Goal: Task Accomplishment & Management: Manage account settings

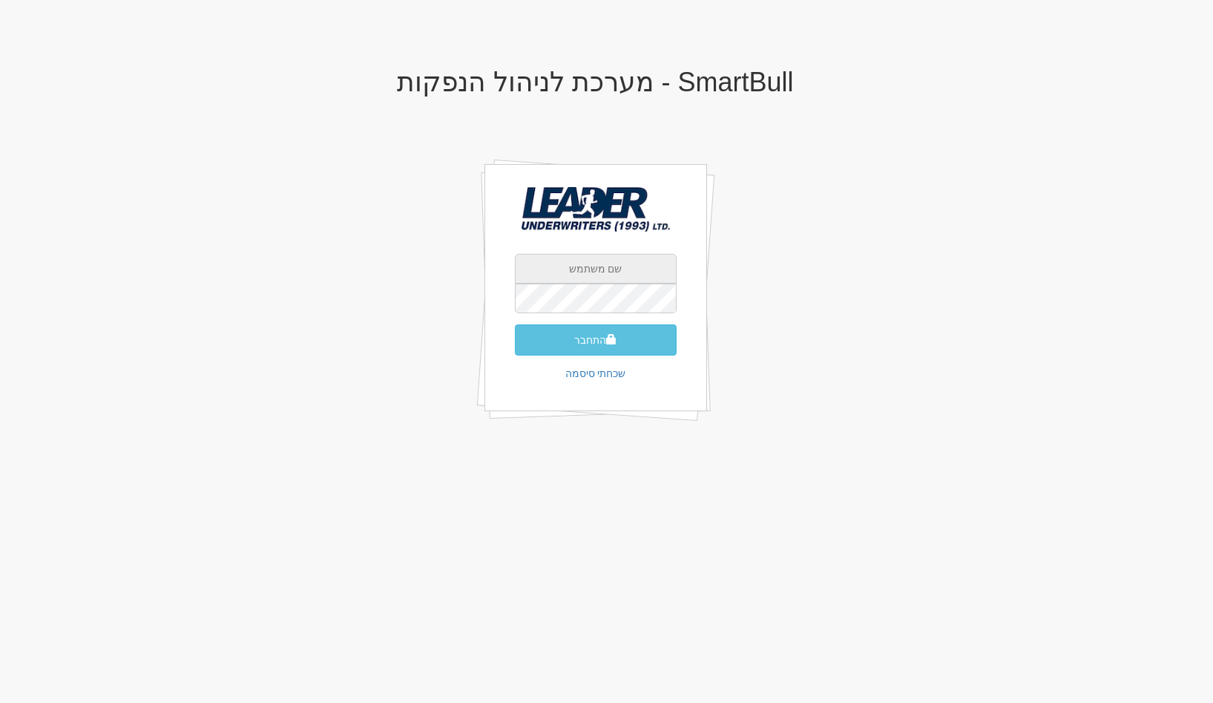
click at [605, 279] on input "text" at bounding box center [596, 269] width 162 height 30
type input "[EMAIL_ADDRESS][DOMAIN_NAME]"
click at [515, 324] on button "התחבר" at bounding box center [596, 339] width 162 height 31
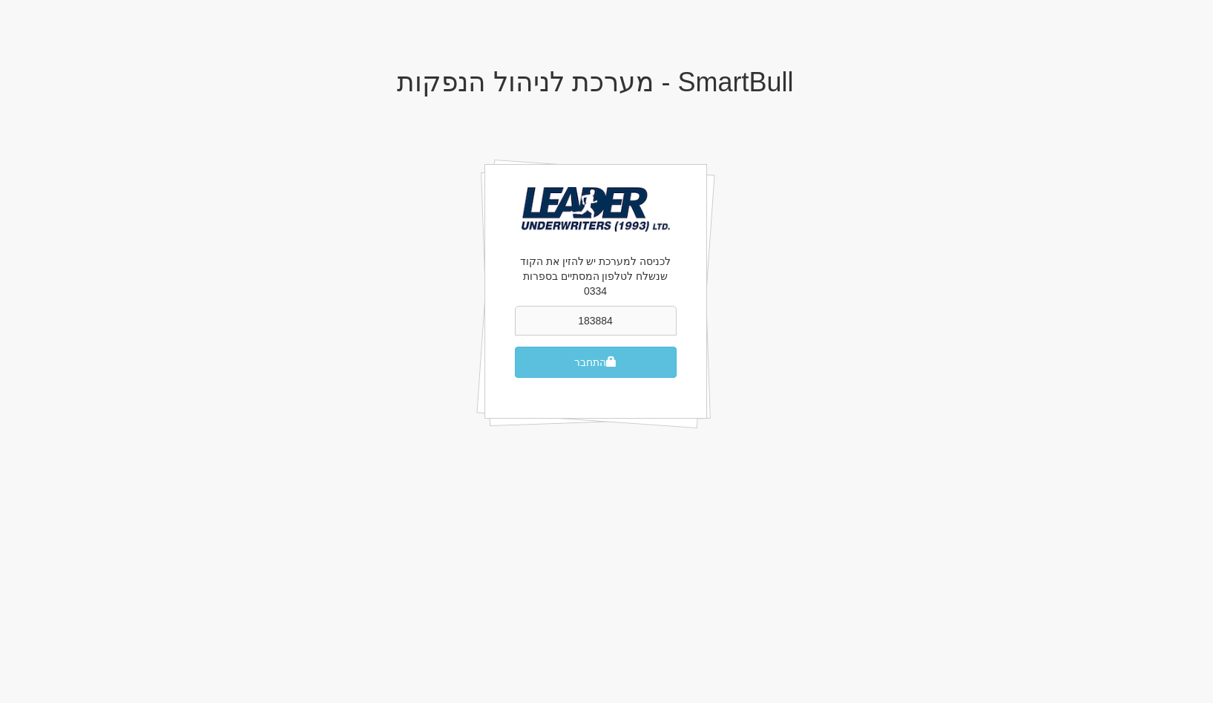
type input "183884"
click at [515, 347] on button "התחבר" at bounding box center [596, 362] width 162 height 31
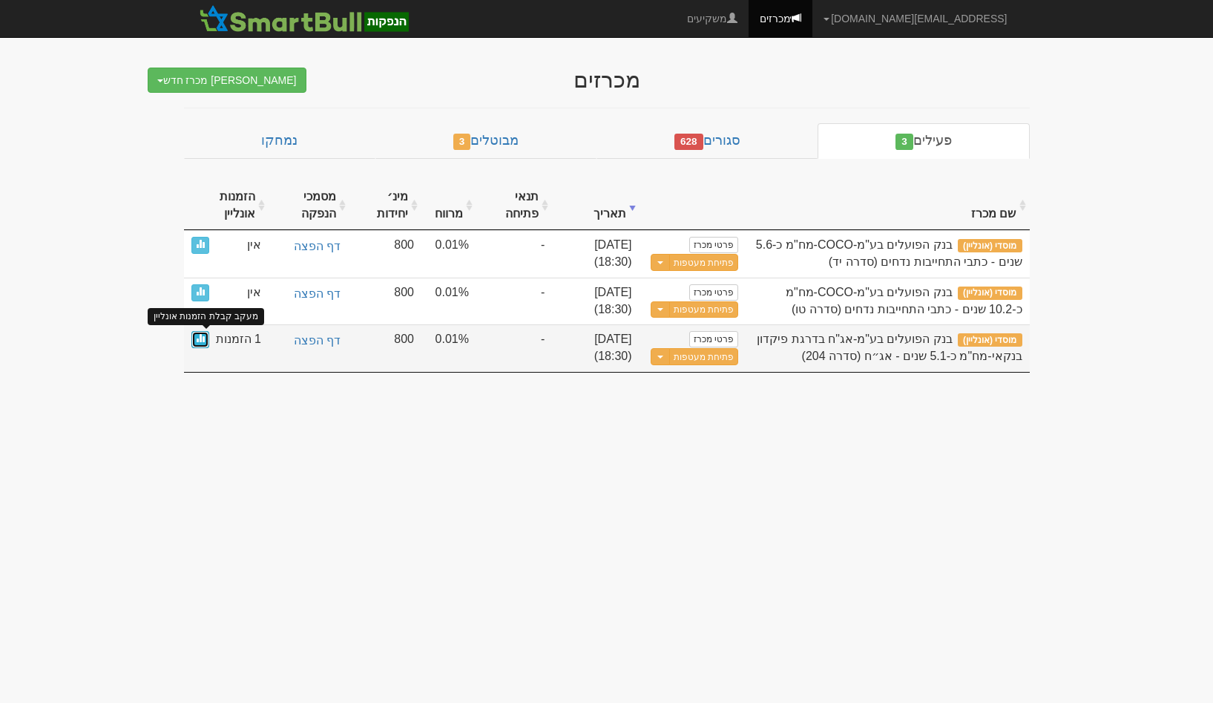
click at [200, 335] on span at bounding box center [200, 337] width 9 height 9
click at [715, 361] on button "פתיחת מעטפות" at bounding box center [703, 356] width 69 height 17
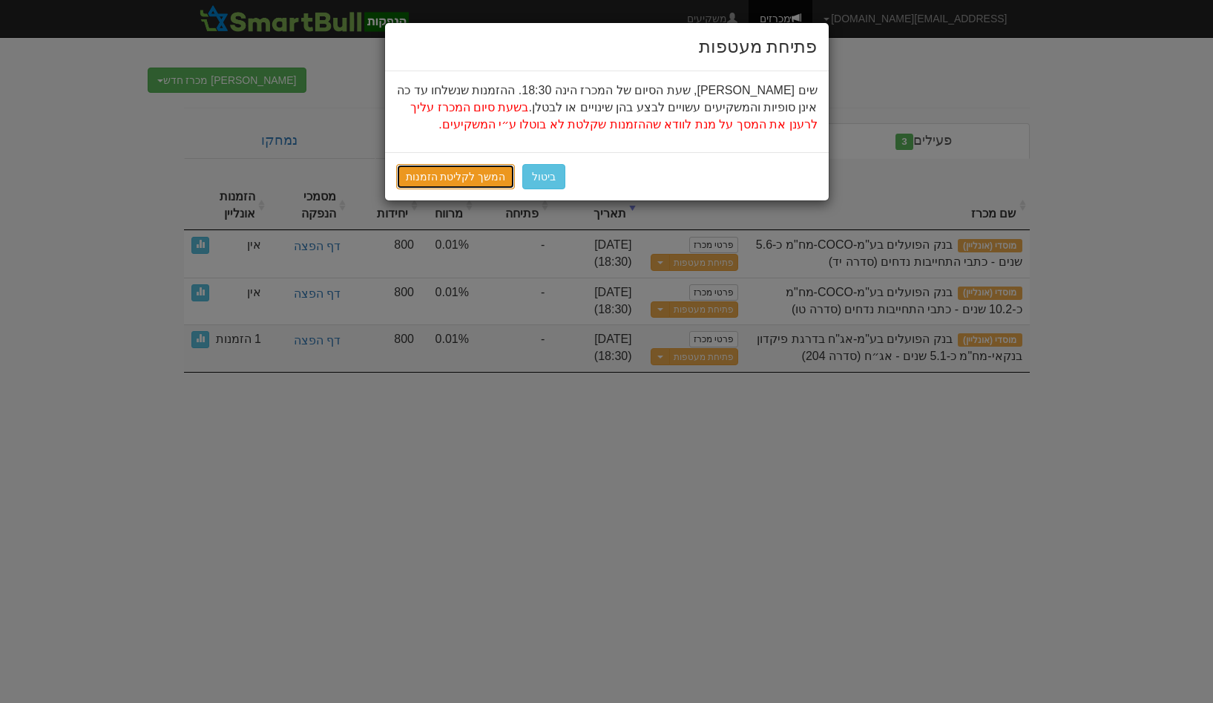
click at [471, 171] on link "המשך לקליטת הזמנות" at bounding box center [455, 176] width 119 height 25
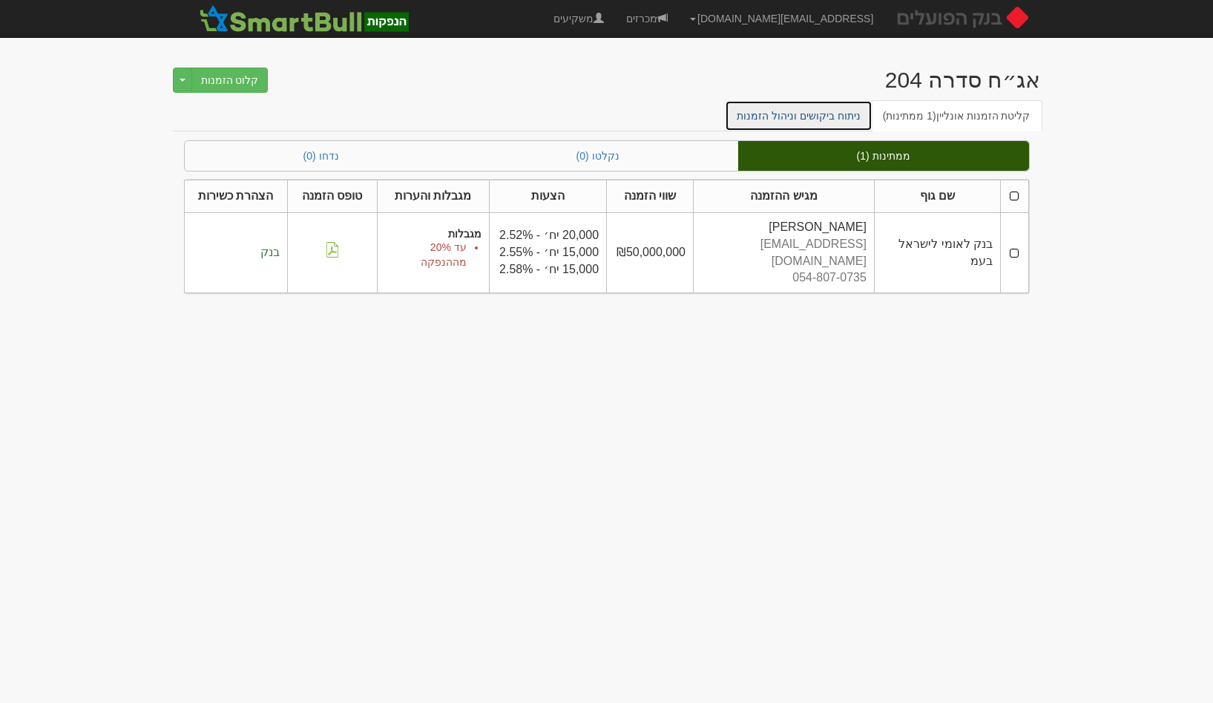
click at [824, 121] on link "ניתוח ביקושים וניהול הזמנות" at bounding box center [799, 115] width 148 height 31
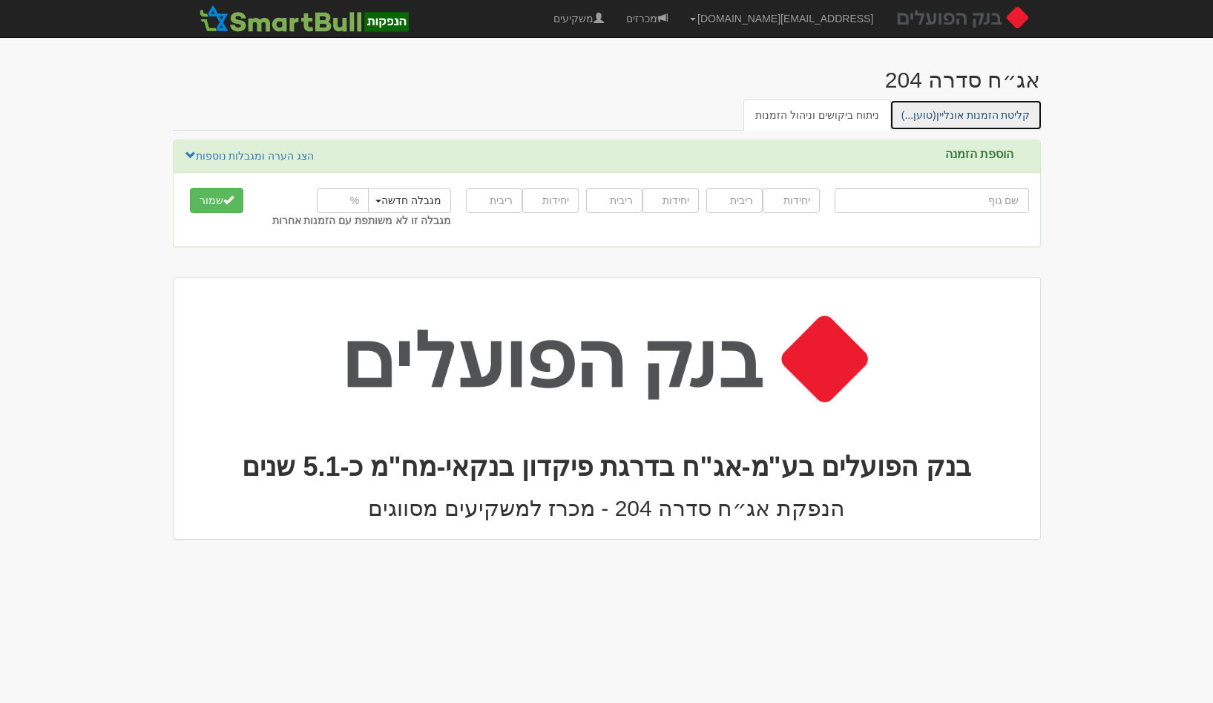
click at [936, 111] on span "(טוען...)" at bounding box center [919, 115] width 35 height 12
click at [679, 18] on link "מכרזים" at bounding box center [647, 18] width 64 height 37
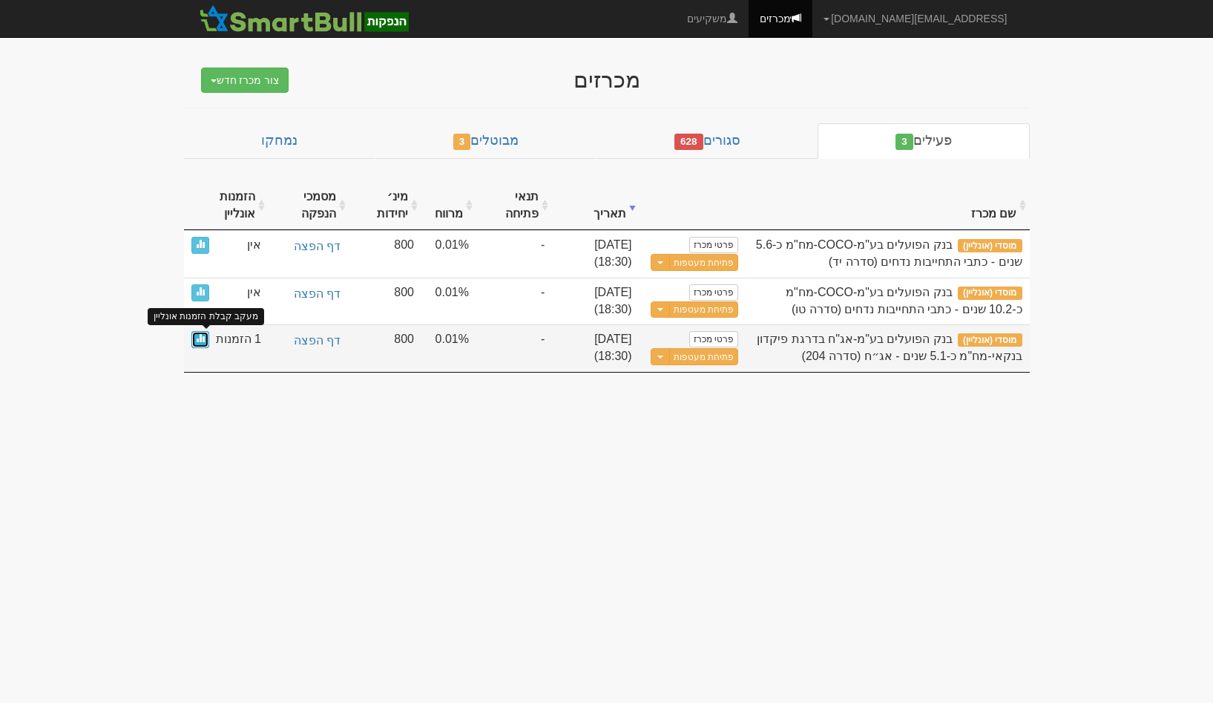
click at [199, 336] on span at bounding box center [200, 337] width 9 height 9
click at [706, 341] on link "פרטי מכרז" at bounding box center [713, 339] width 49 height 16
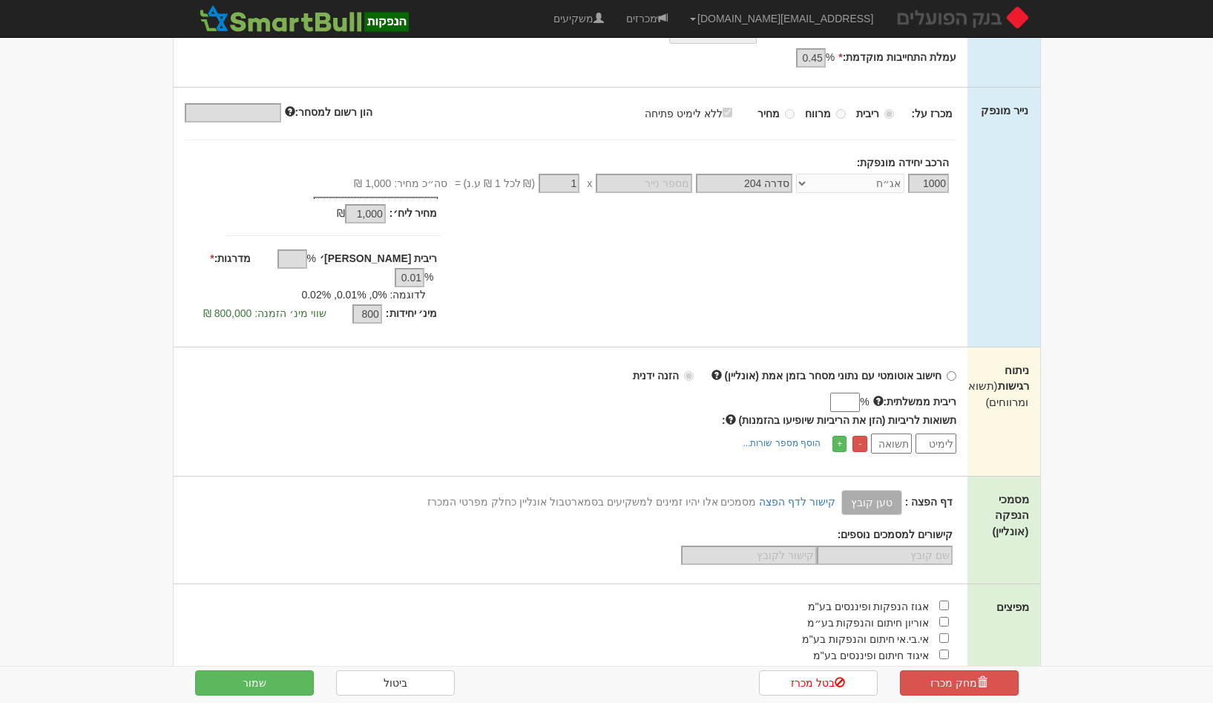
scroll to position [300, 0]
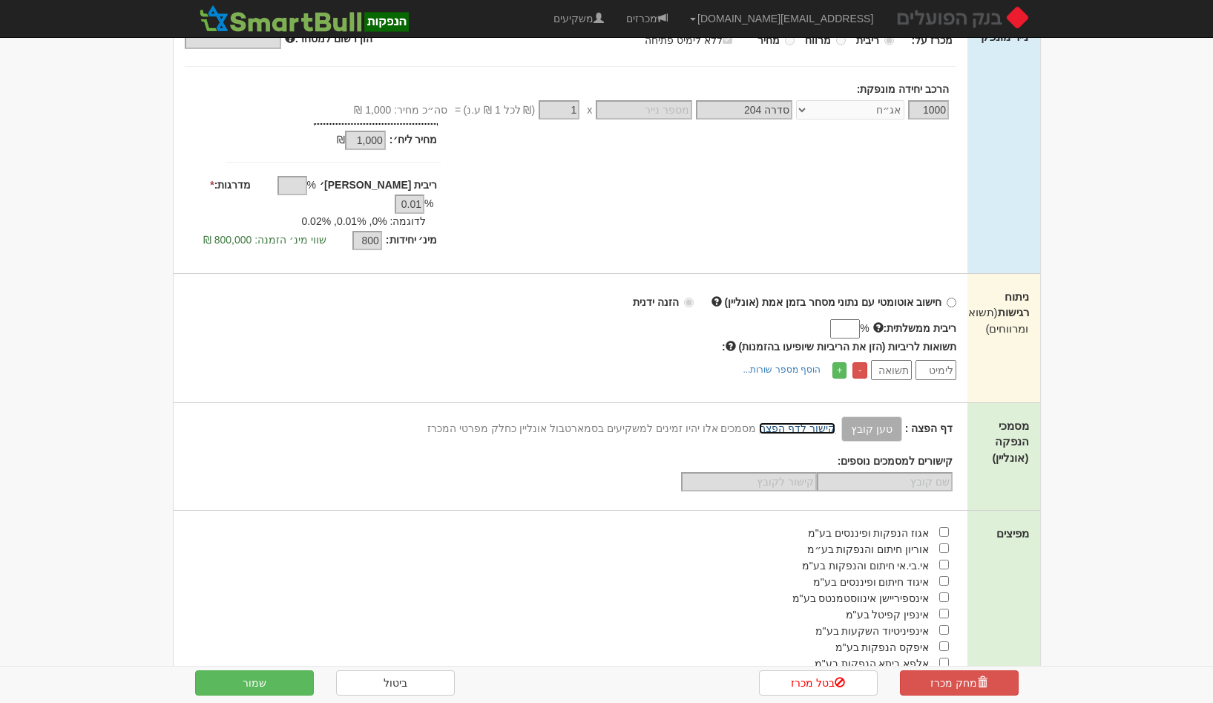
click at [826, 422] on link "קישור לדף הפצה" at bounding box center [797, 428] width 76 height 12
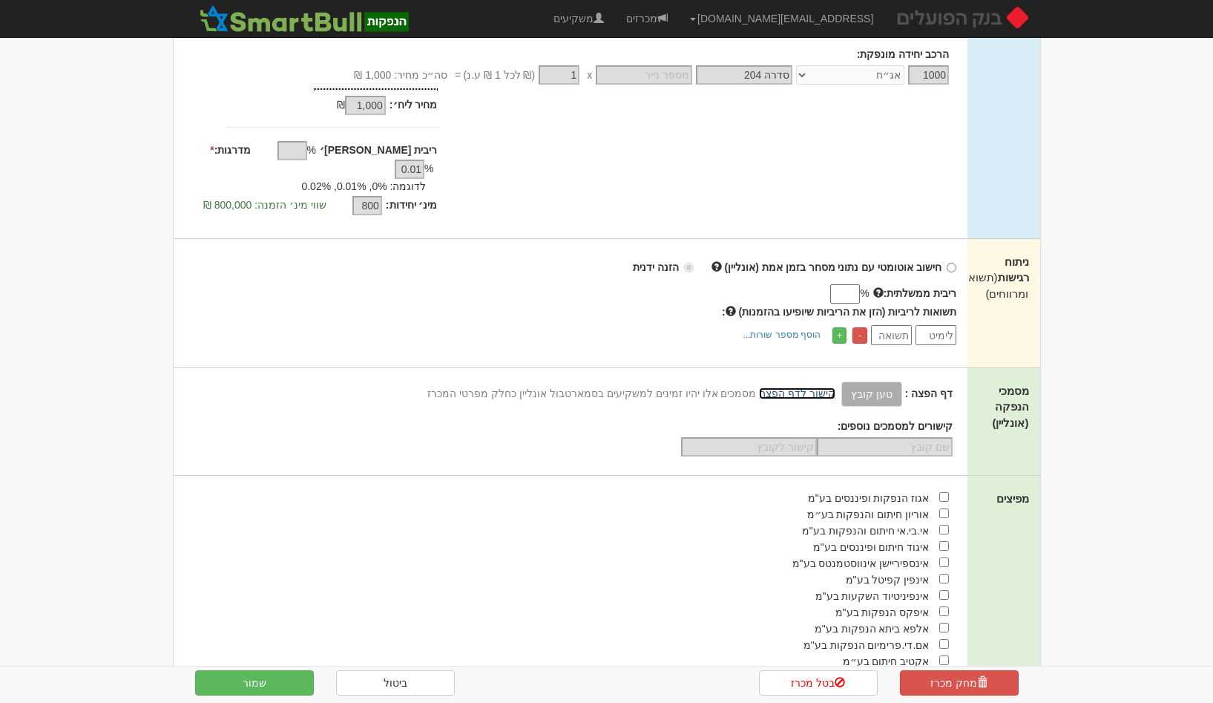
scroll to position [342, 0]
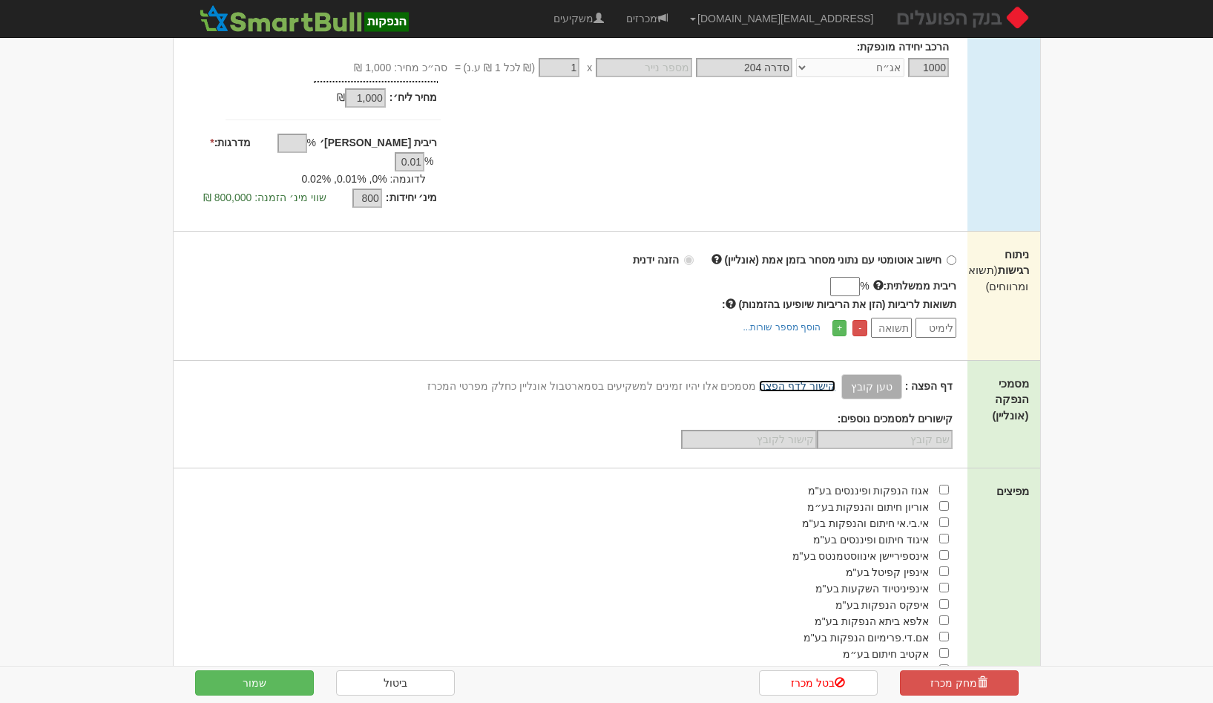
click at [804, 380] on link "קישור לדף הפצה" at bounding box center [797, 386] width 76 height 12
